Goal: Task Accomplishment & Management: Use online tool/utility

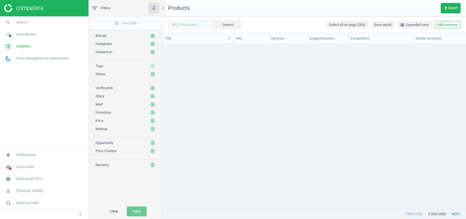
scroll to position [154, 298]
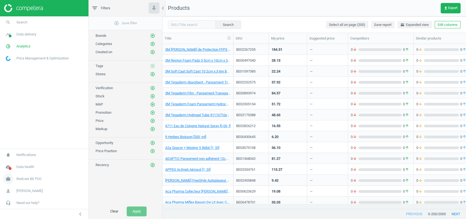
click at [40, 177] on span "Redcare BE POC" at bounding box center [28, 179] width 25 height 5
click at [26, 161] on span "Switch campaign" at bounding box center [18, 163] width 24 height 4
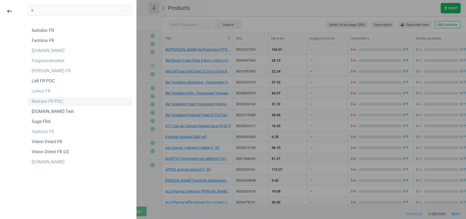
type input "fr"
click at [54, 100] on div "Redcare FR POC" at bounding box center [47, 102] width 31 height 6
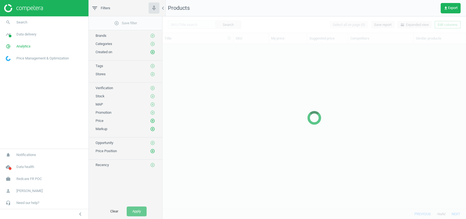
scroll to position [154, 298]
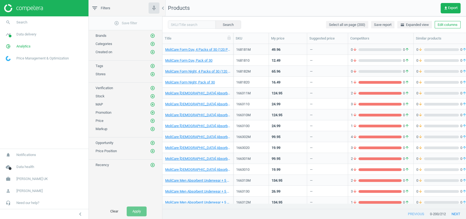
scroll to position [5, 6]
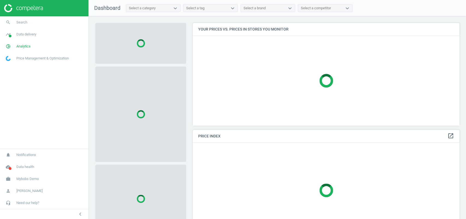
scroll to position [114, 272]
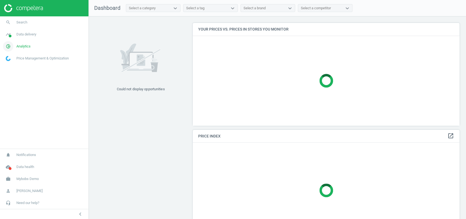
click at [20, 43] on link "pie_chart_outlined Analytics" at bounding box center [44, 46] width 88 height 12
click at [13, 68] on span "Products" at bounding box center [12, 66] width 13 height 4
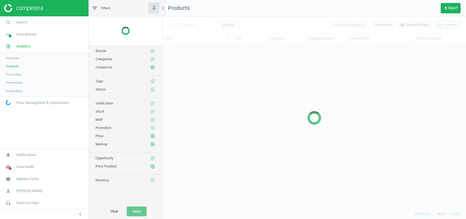
scroll to position [154, 298]
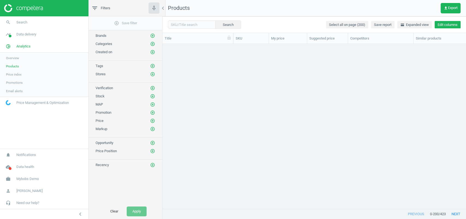
click at [445, 24] on button "Edit columns" at bounding box center [447, 25] width 26 height 8
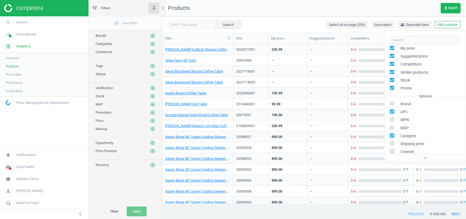
scroll to position [74, 0]
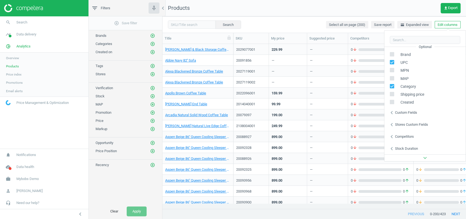
click at [410, 109] on div "chevron_left Custom fields" at bounding box center [424, 113] width 81 height 12
click at [407, 122] on div "Stores custom fields" at bounding box center [411, 124] width 33 height 5
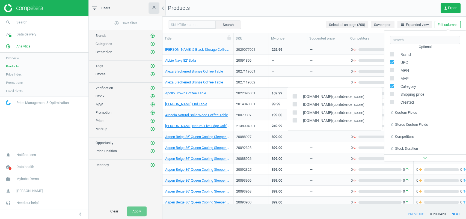
click at [408, 113] on div "Custom fields" at bounding box center [406, 112] width 22 height 5
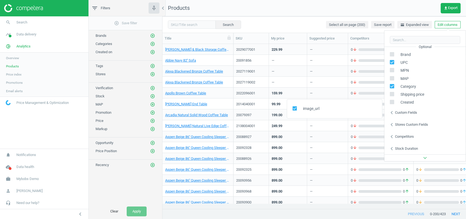
click at [299, 5] on nav "Products get_app Export" at bounding box center [313, 8] width 303 height 16
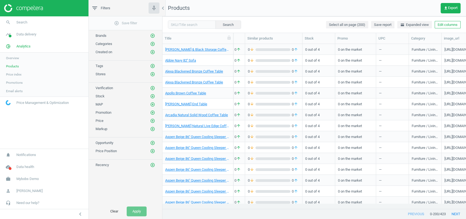
scroll to position [0, 181]
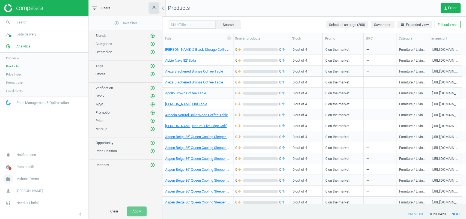
click at [27, 176] on link "work Mybobs Demo" at bounding box center [44, 179] width 88 height 12
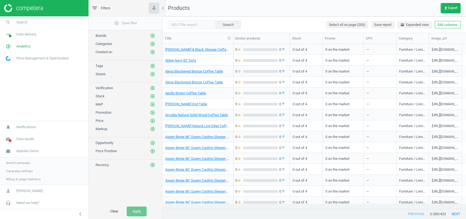
click at [28, 161] on span "Switch campaign" at bounding box center [18, 163] width 24 height 4
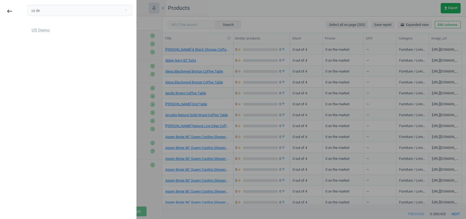
type input "us de"
click at [47, 36] on div "US Demo" at bounding box center [80, 39] width 105 height 27
click at [47, 31] on div "US Demo" at bounding box center [41, 31] width 18 height 6
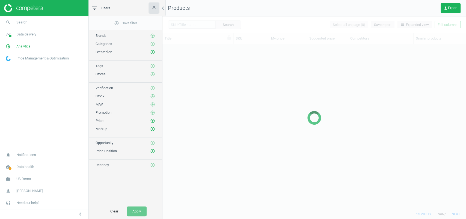
scroll to position [154, 298]
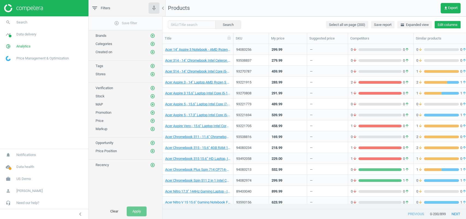
click at [445, 23] on button "Edit columns" at bounding box center [447, 25] width 26 height 8
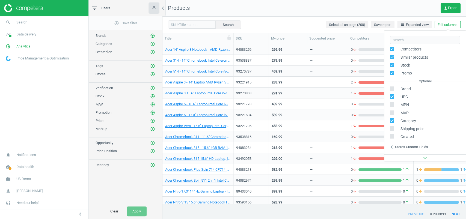
scroll to position [74, 0]
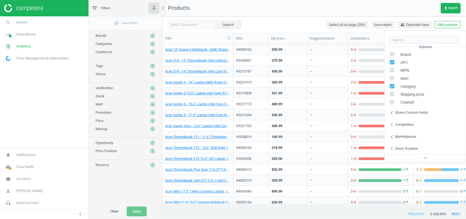
click at [409, 121] on div "chevron_left Competitors" at bounding box center [424, 125] width 81 height 12
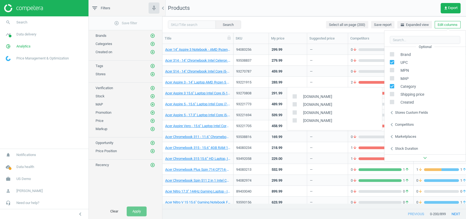
click at [409, 114] on div "Stores custom fields" at bounding box center [411, 112] width 33 height 5
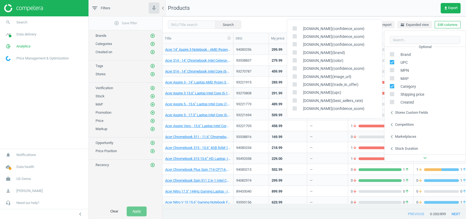
click at [331, 5] on nav "Products get_app Export" at bounding box center [313, 8] width 303 height 16
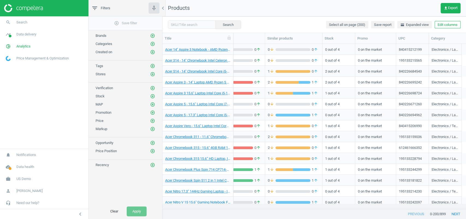
scroll to position [0, 148]
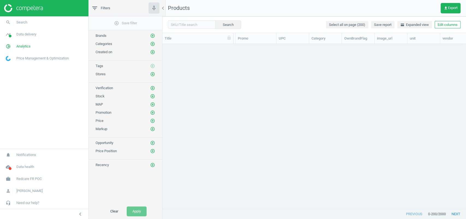
scroll to position [2023, 0]
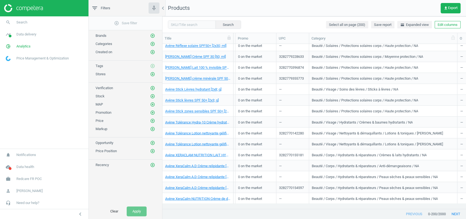
drag, startPoint x: 342, startPoint y: 37, endPoint x: 457, endPoint y: 38, distance: 115.4
click at [457, 38] on div at bounding box center [456, 38] width 5 height 11
click at [154, 44] on icon "add_circle_outline" at bounding box center [152, 43] width 5 height 5
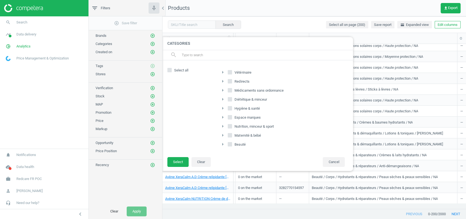
click at [224, 98] on icon "arrow_right" at bounding box center [222, 99] width 7 height 7
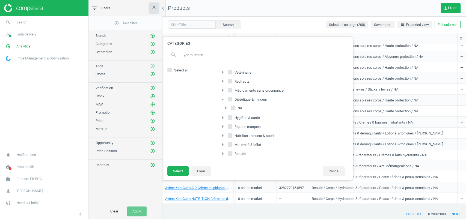
click at [221, 88] on icon "arrow_right" at bounding box center [222, 90] width 7 height 7
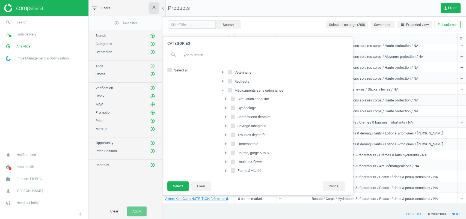
click at [221, 78] on icon "arrow_right" at bounding box center [222, 81] width 7 height 7
click at [225, 88] on icon "arrow_right" at bounding box center [225, 90] width 7 height 7
click at [226, 105] on icon "arrow_right" at bounding box center [225, 108] width 7 height 7
click at [228, 99] on icon "arrow_right" at bounding box center [228, 98] width 7 height 7
